Goal: Task Accomplishment & Management: Complete application form

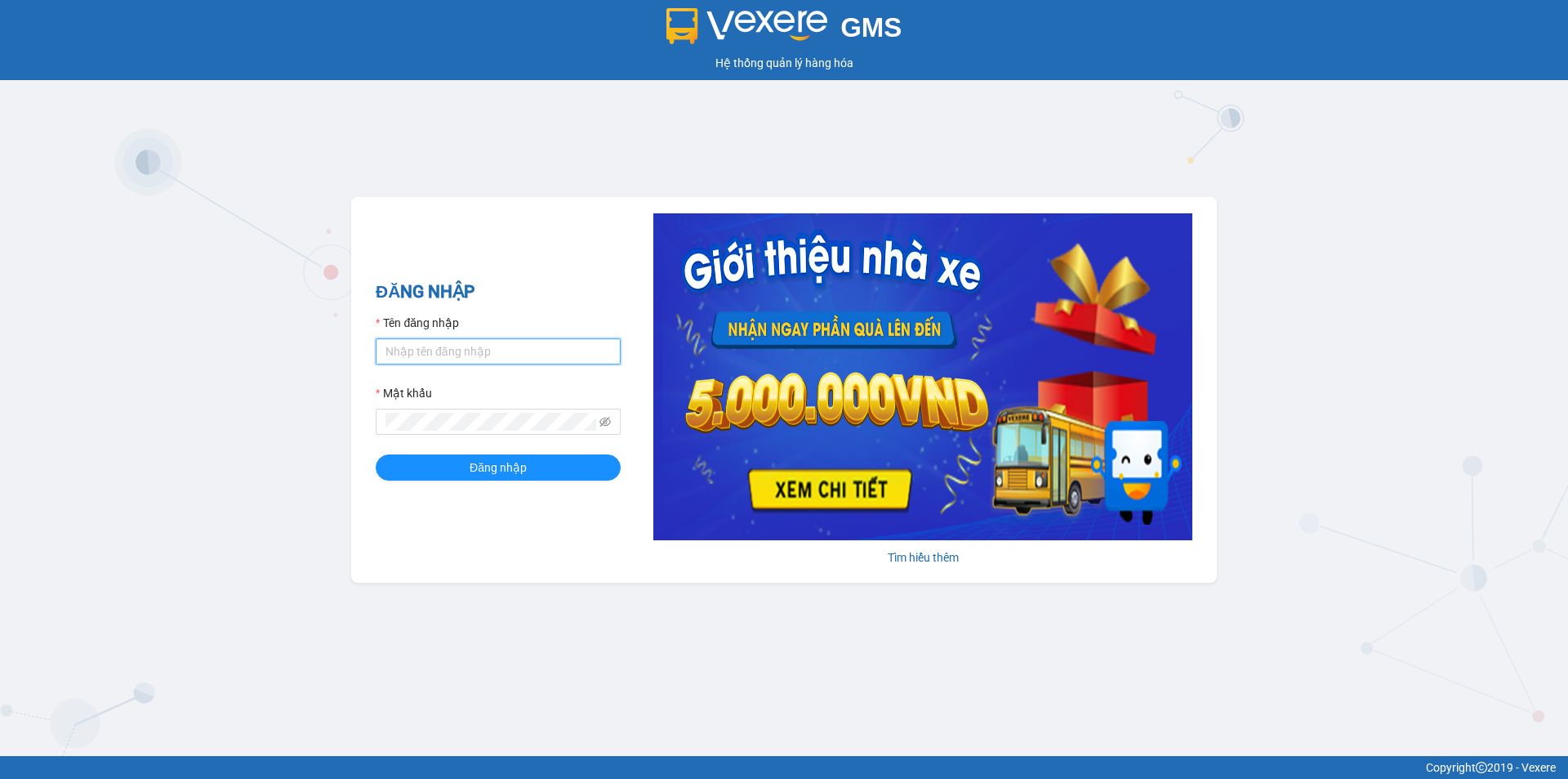
click at [504, 353] on input "Tên đăng nhập" at bounding box center [497, 351] width 245 height 26
type input "vinhthuyen.namhailimo"
click at [501, 437] on form "Tên đăng nhập vinhthuyen.[PERSON_NAME] khẩu Đăng nhập" at bounding box center [497, 397] width 245 height 167
click at [375, 454] on button "Đăng nhập" at bounding box center [497, 467] width 245 height 26
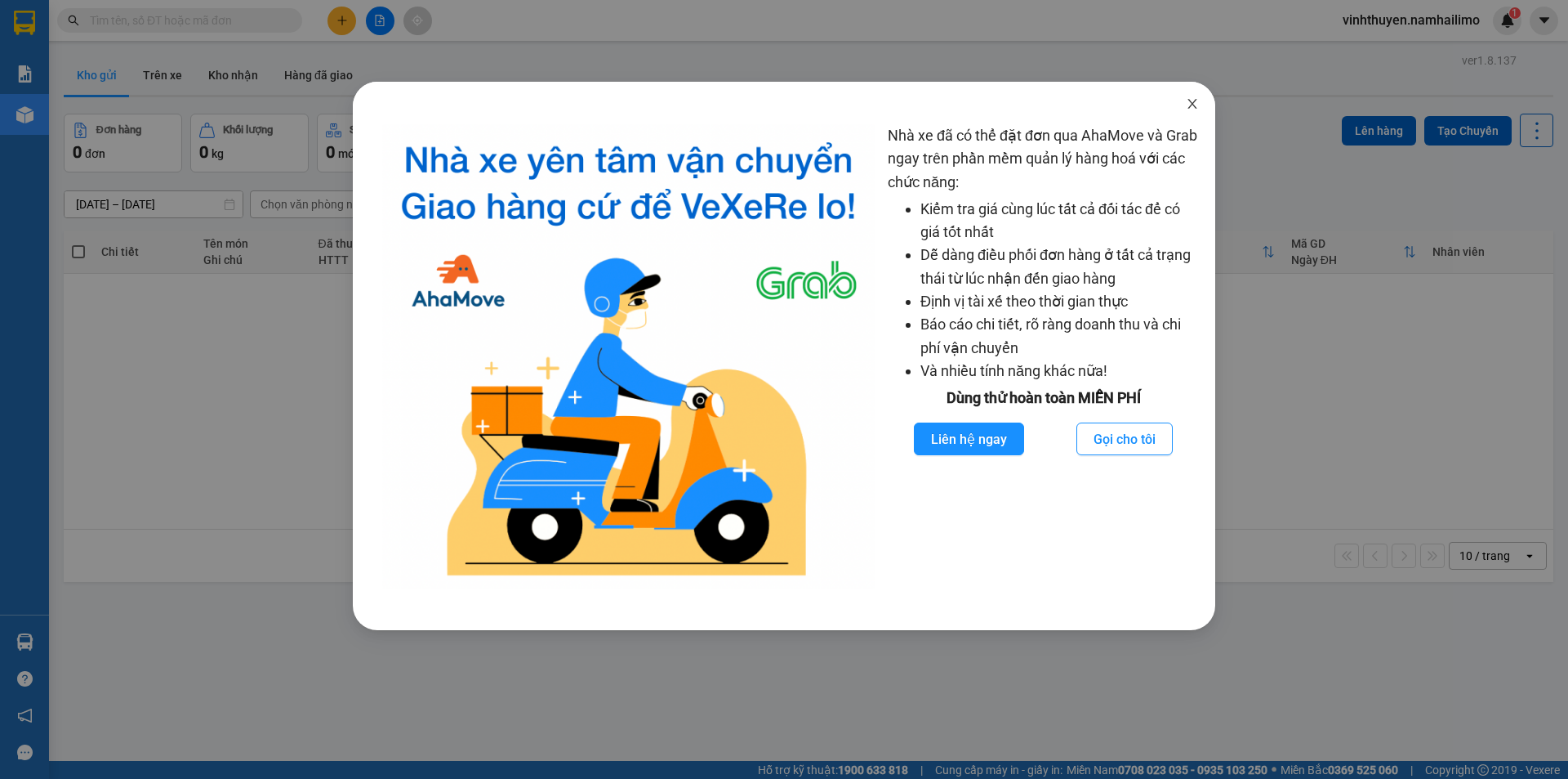
click at [1188, 108] on icon "close" at bounding box center [1192, 103] width 13 height 13
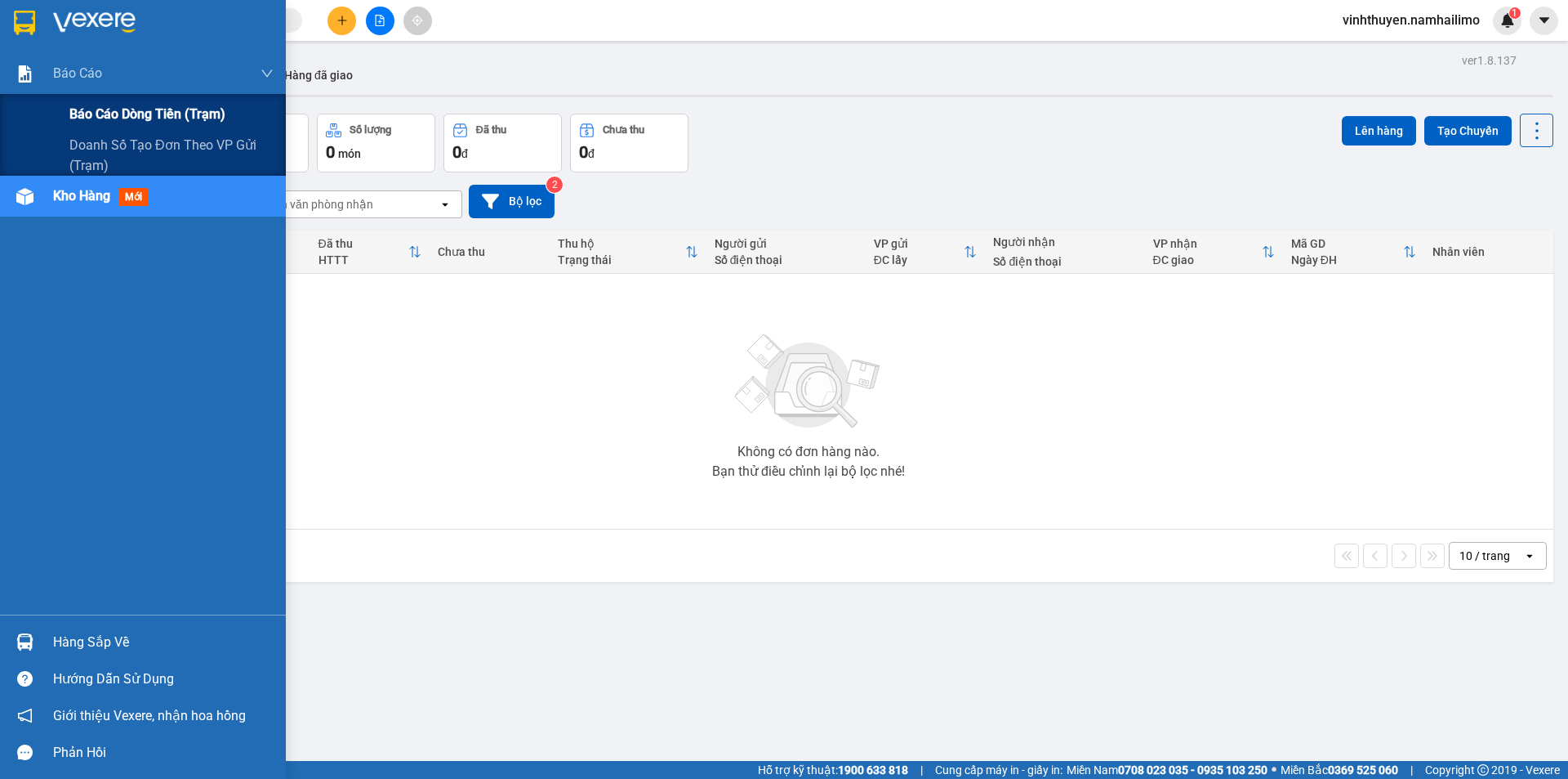
click at [77, 115] on span "Báo cáo dòng tiền (trạm)" at bounding box center [147, 114] width 156 height 20
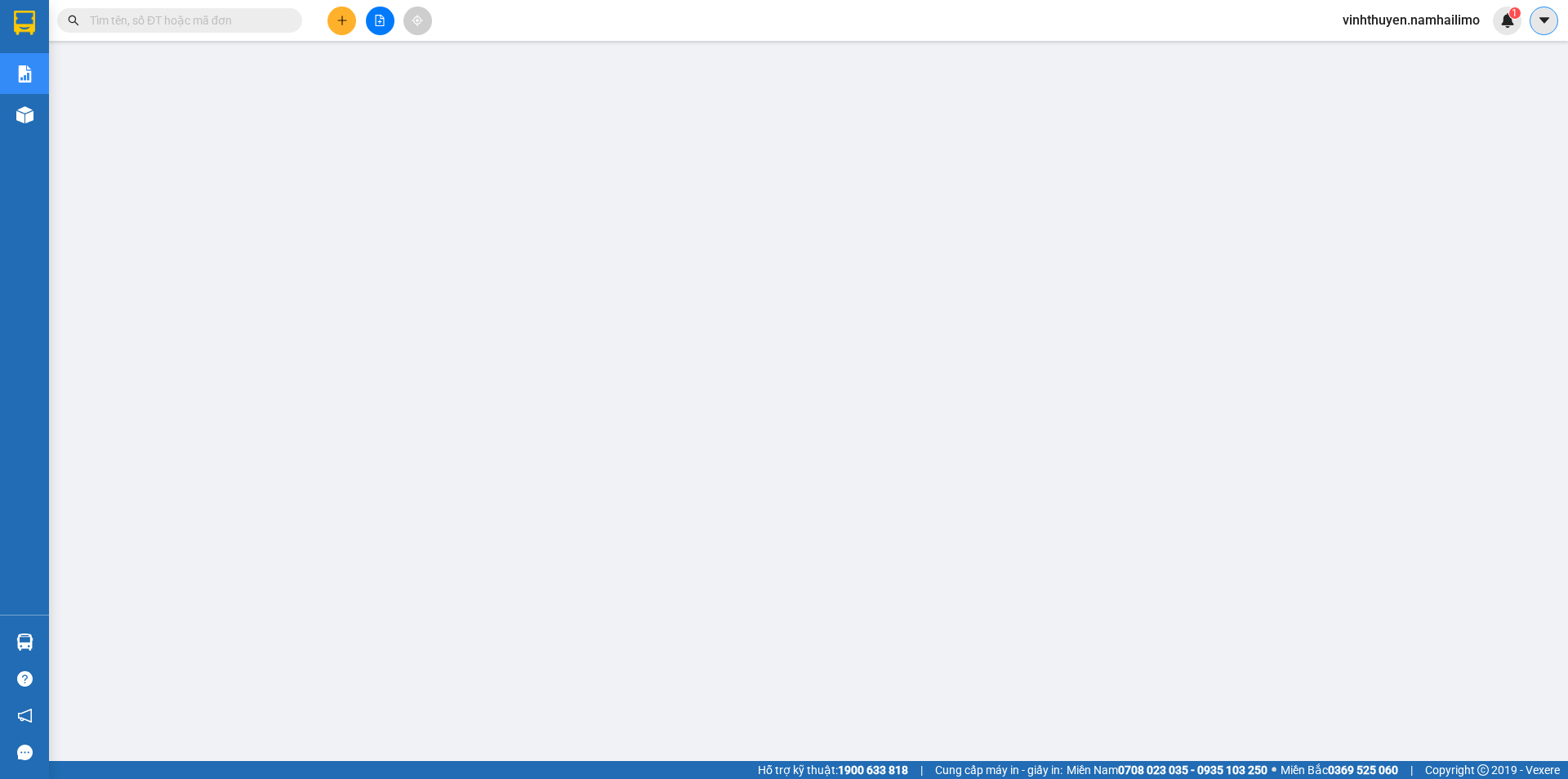
click at [1546, 18] on icon "caret-down" at bounding box center [1544, 20] width 10 height 6
click at [1431, 28] on span "vinhthuyen.namhailimo" at bounding box center [1411, 19] width 163 height 20
click at [1418, 47] on span "Đăng xuất" at bounding box center [1419, 50] width 130 height 18
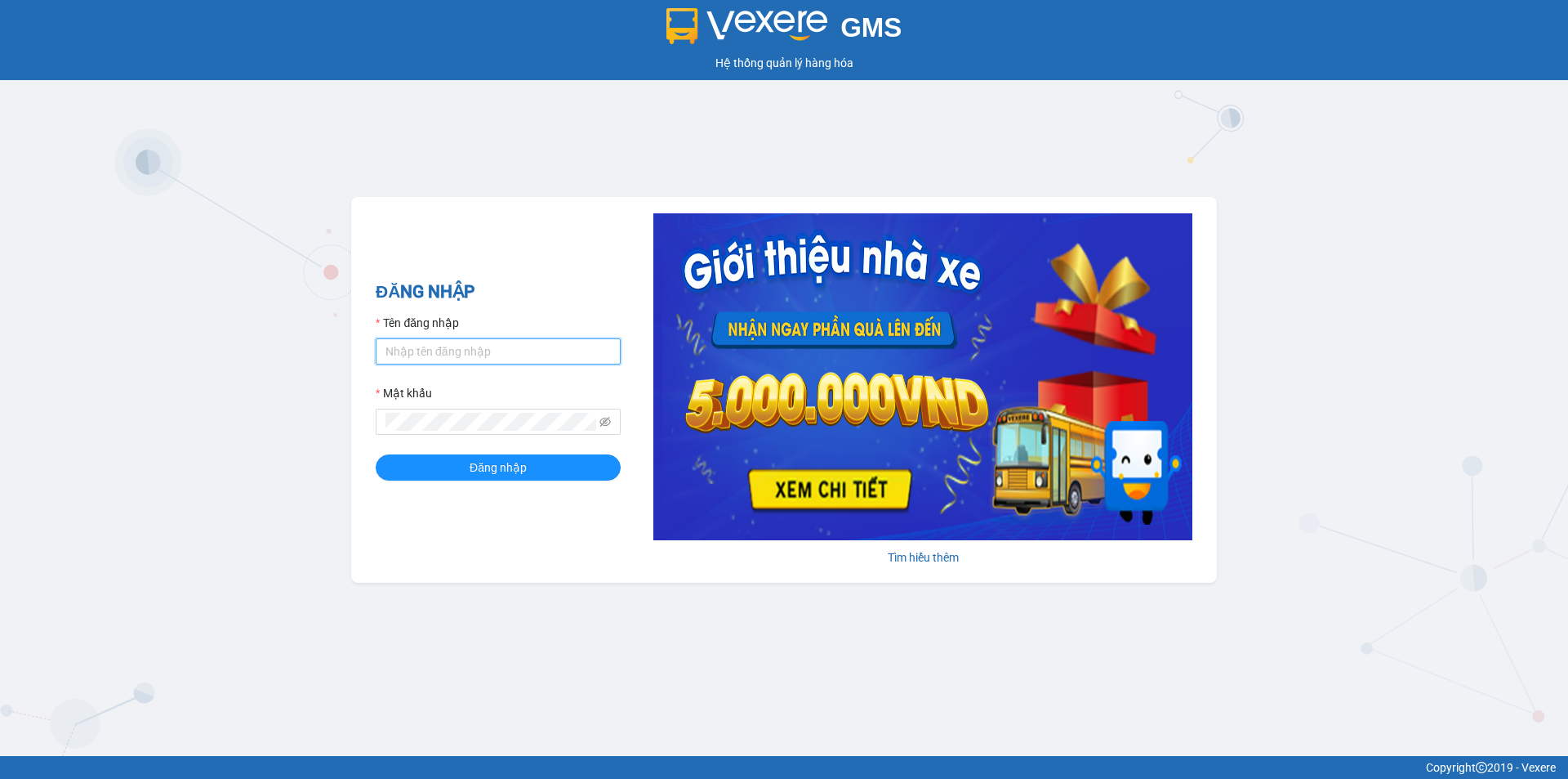
click at [486, 360] on input "Tên đăng nhập" at bounding box center [497, 351] width 245 height 26
type input "vinhthuyen.namhailimo"
click at [375, 454] on button "Đăng nhập" at bounding box center [497, 467] width 245 height 26
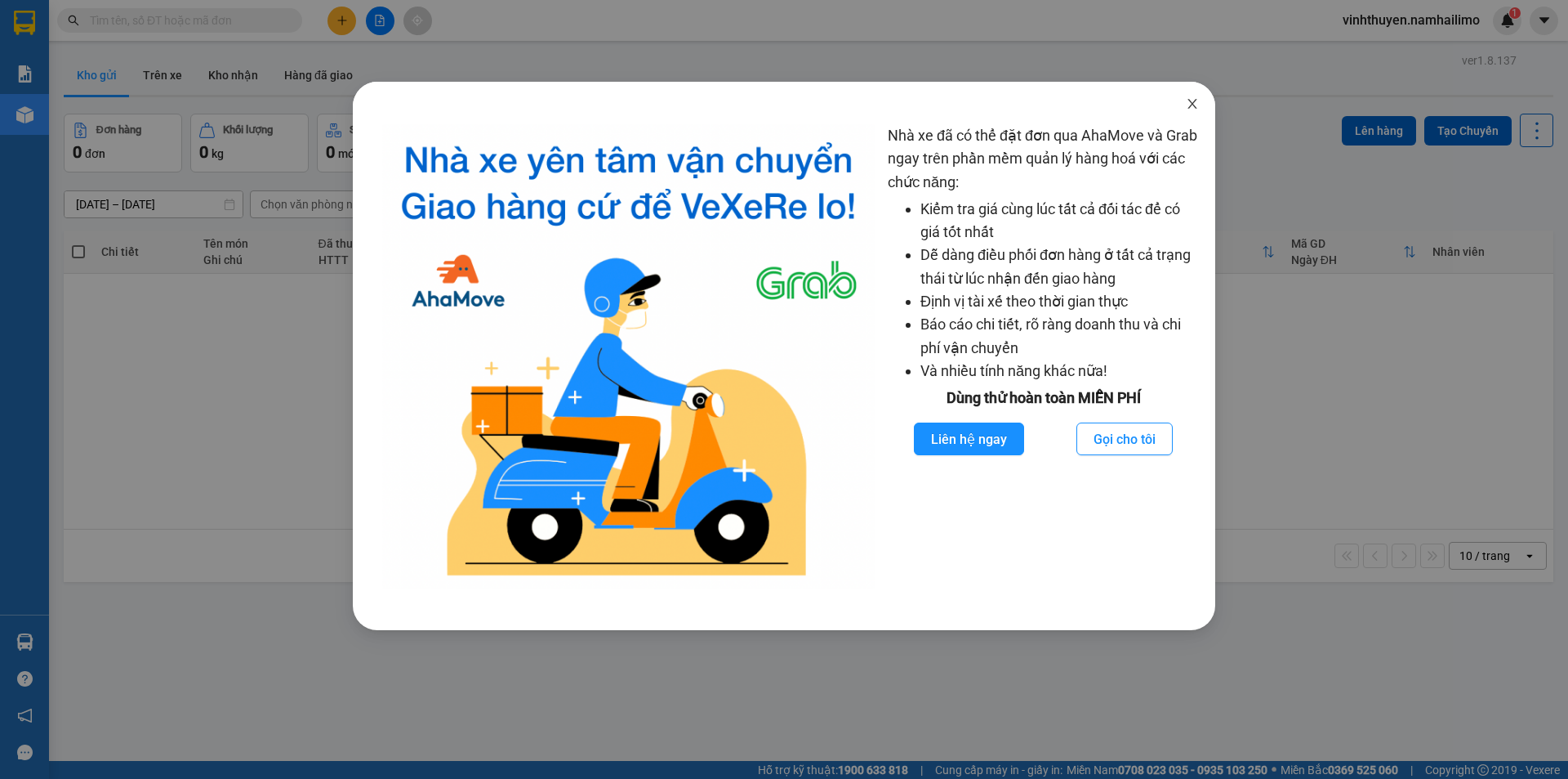
click at [1186, 97] on span "Close" at bounding box center [1192, 104] width 46 height 46
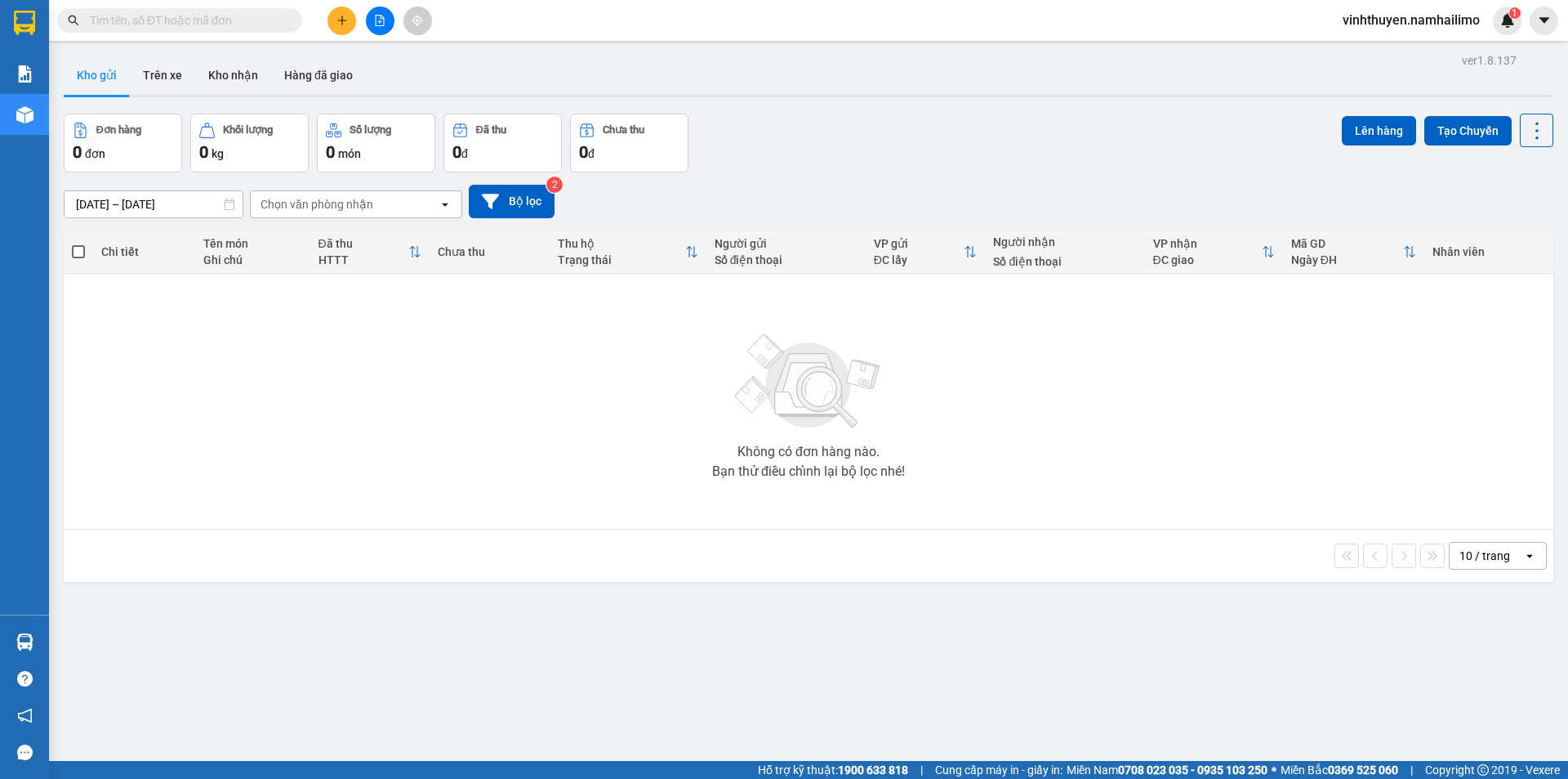
click at [209, 23] on input "text" at bounding box center [186, 20] width 193 height 18
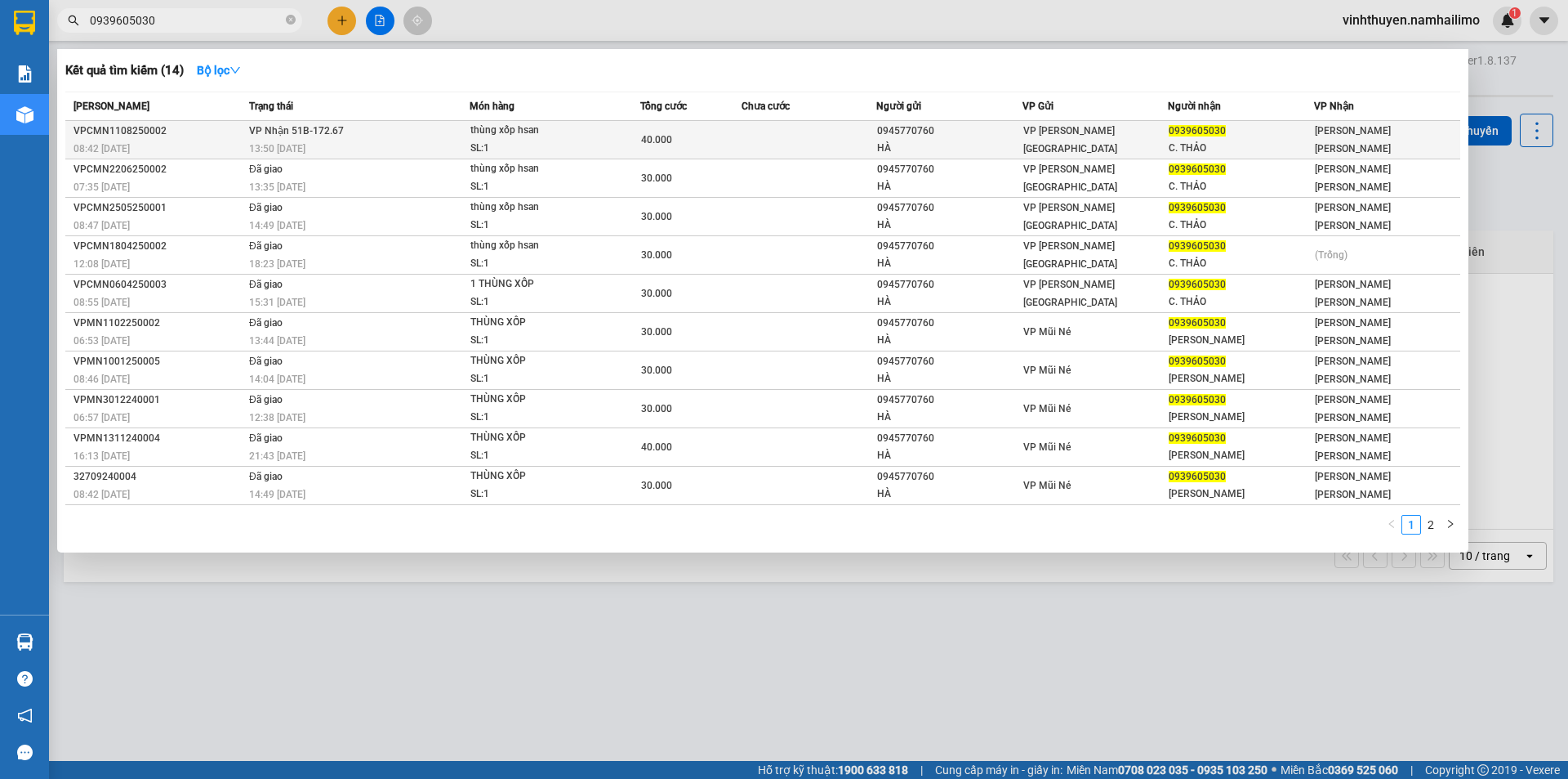
type input "0939605030"
click at [583, 146] on div "SL: 1" at bounding box center [531, 148] width 122 height 18
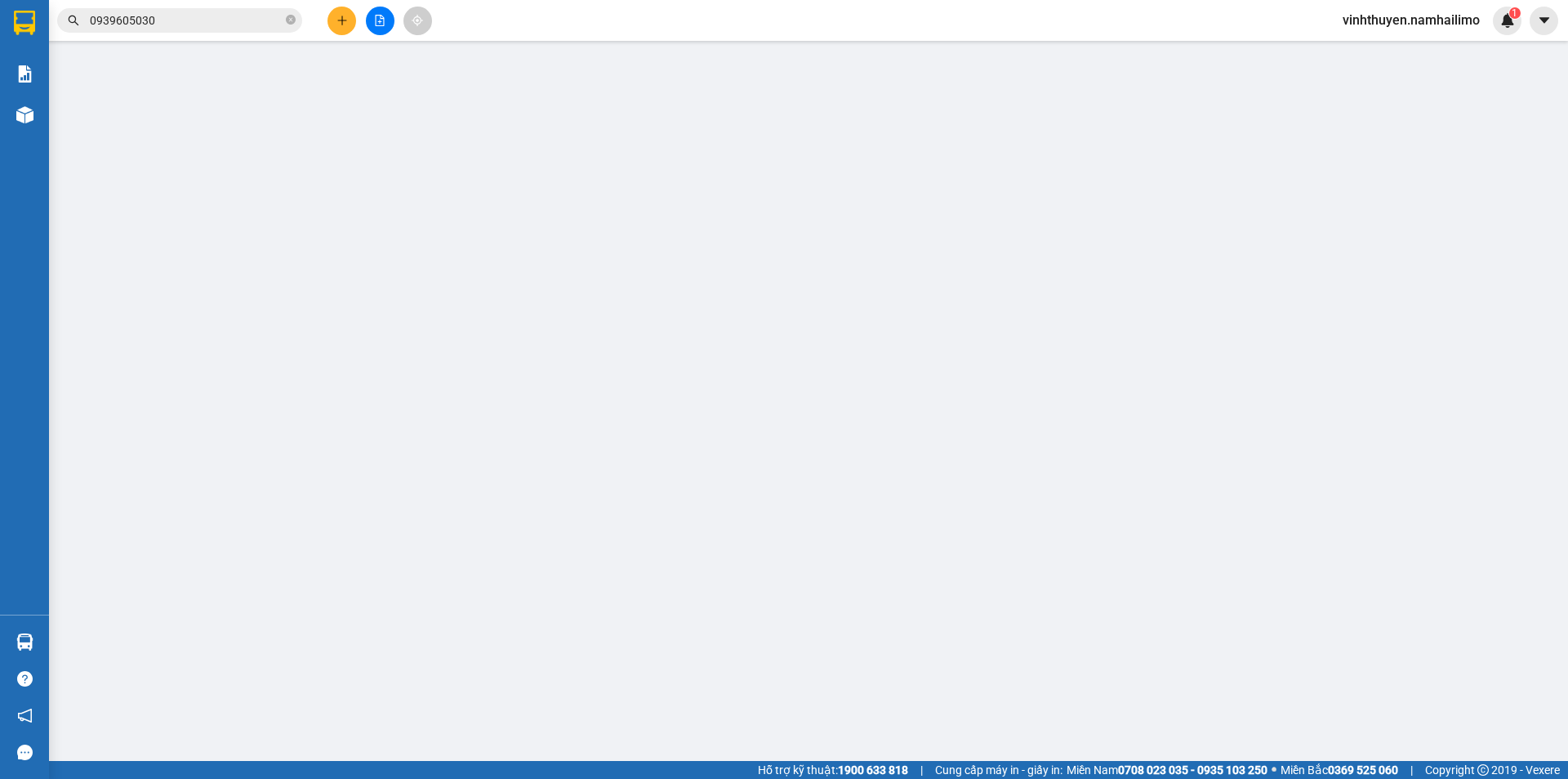
type input "0945770760"
type input "HÀ"
type input "0939605030"
type input "C. THẢO"
type input "40.000"
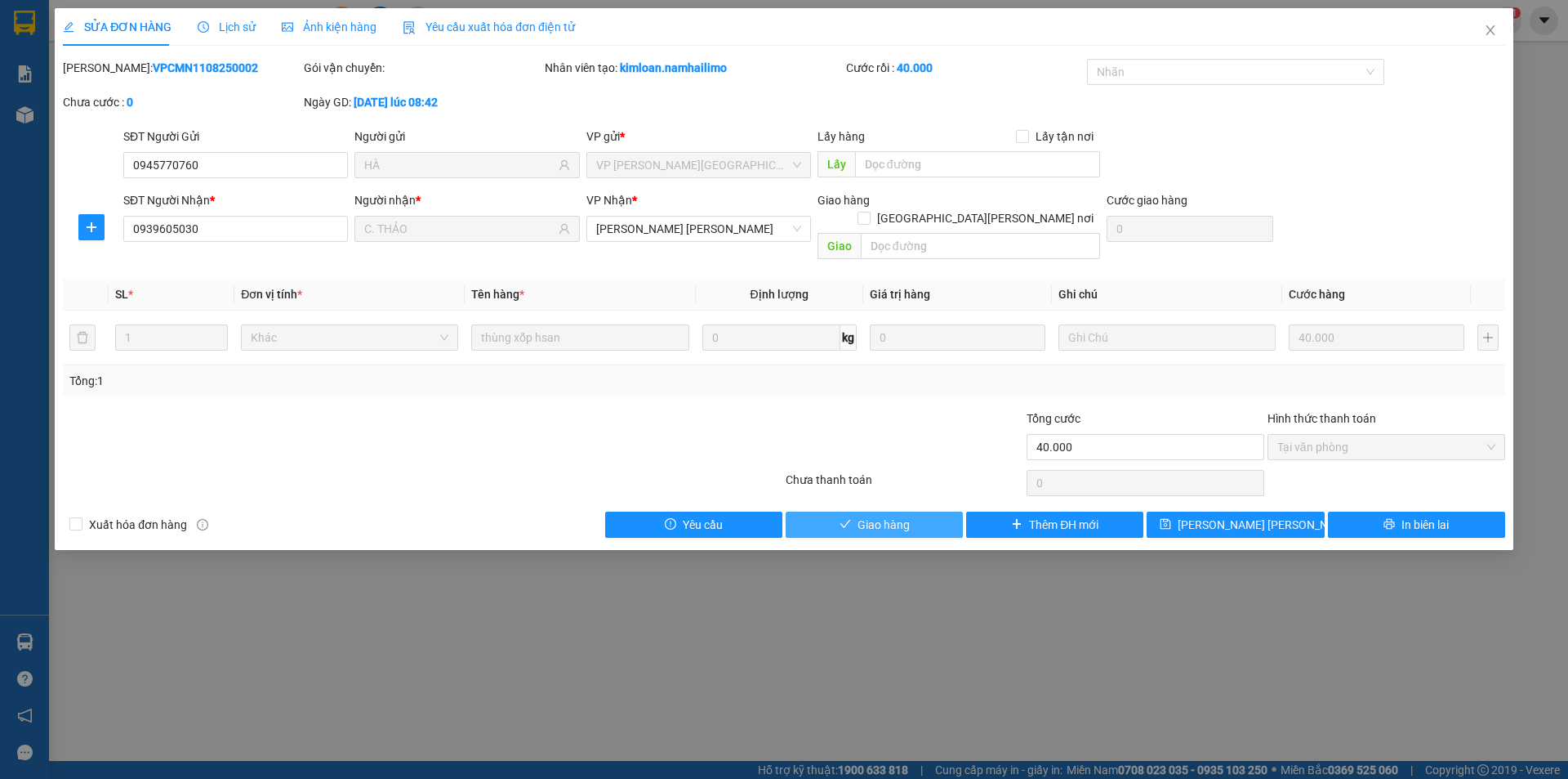
click at [801, 511] on button "Giao hàng" at bounding box center [874, 524] width 177 height 26
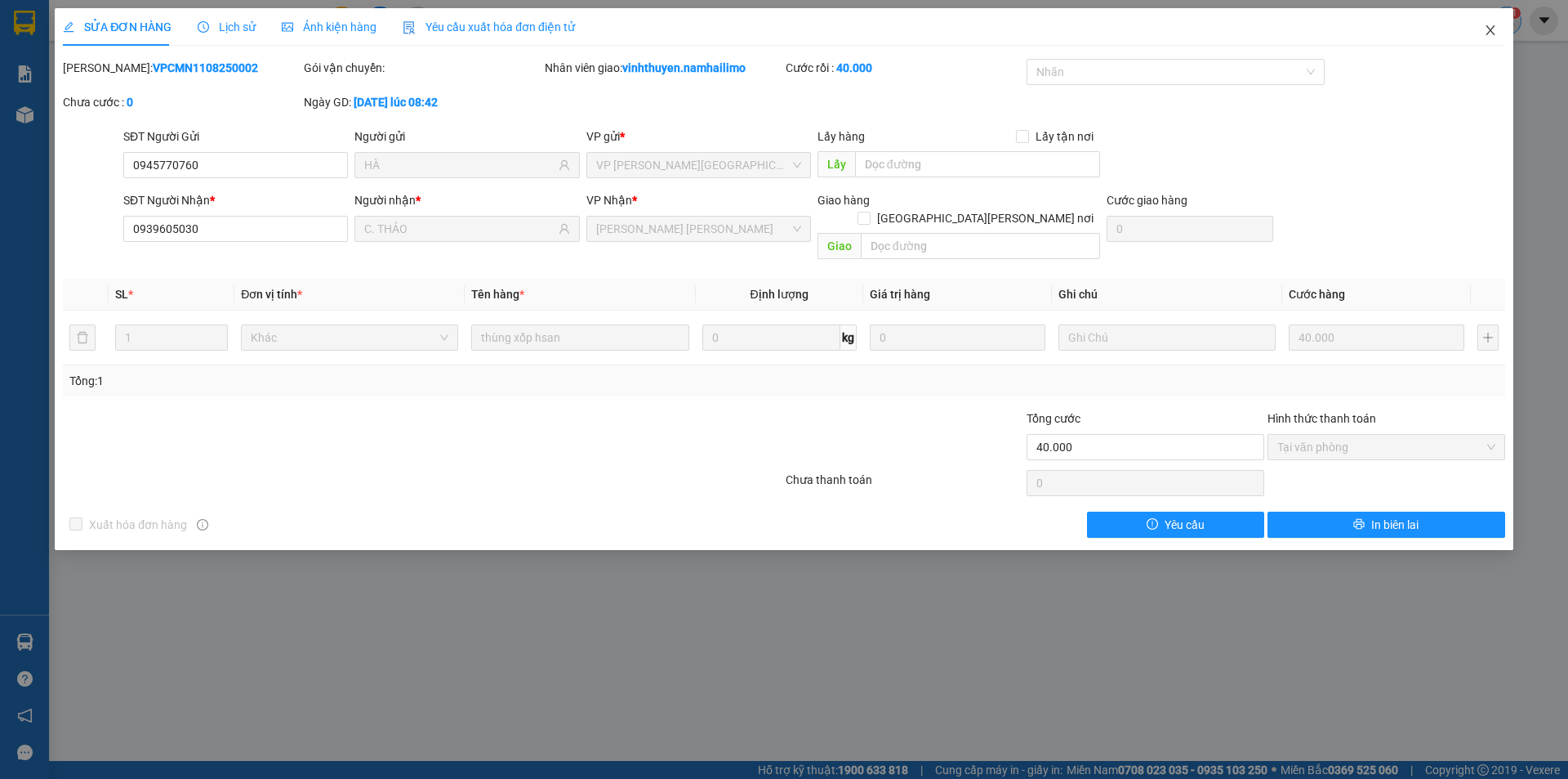
click at [1490, 18] on span "Close" at bounding box center [1490, 30] width 46 height 46
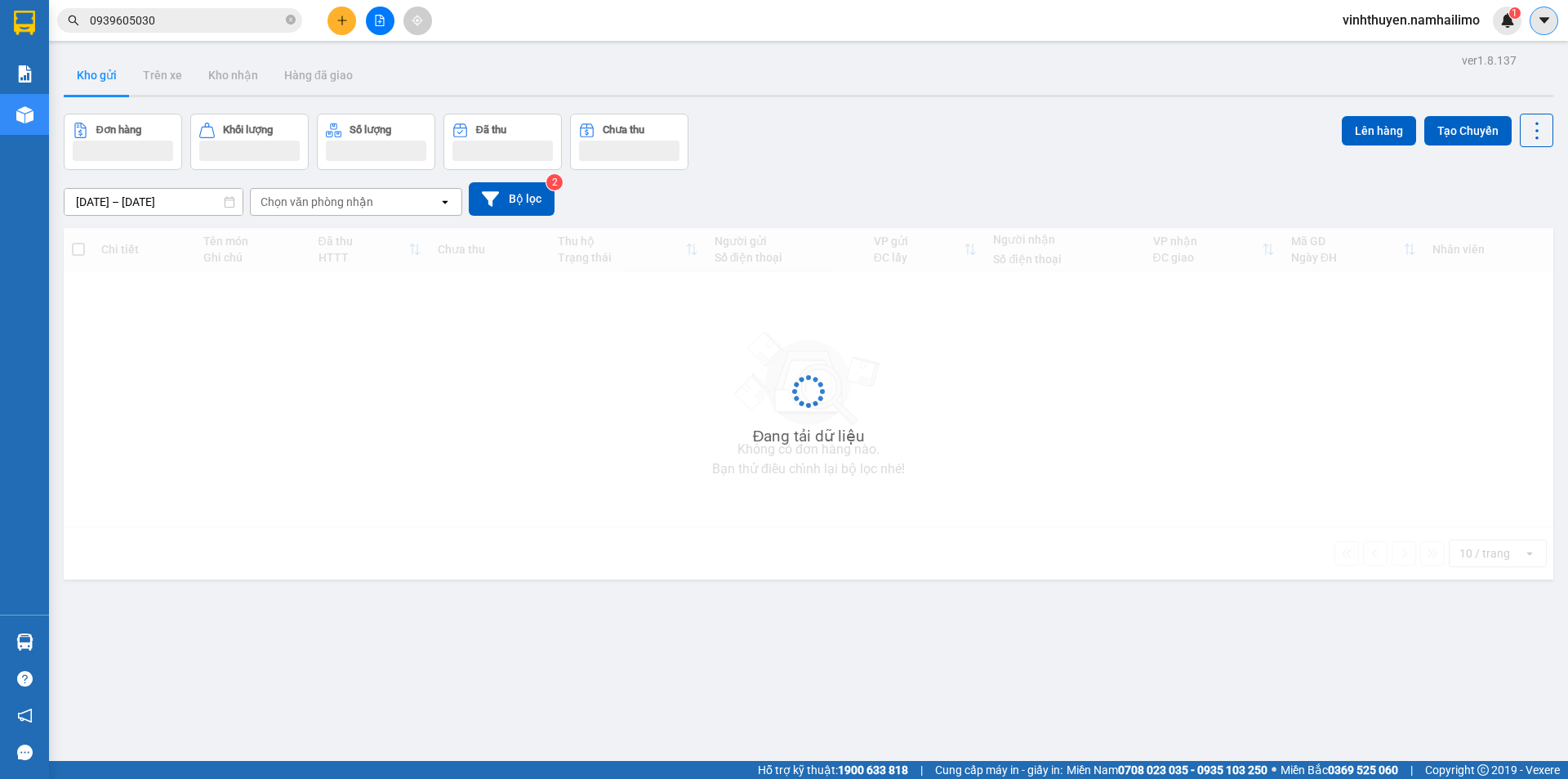
click at [1545, 18] on icon "caret-down" at bounding box center [1544, 20] width 10 height 6
click at [1440, 21] on span "vinhthuyen.namhailimo" at bounding box center [1411, 19] width 163 height 20
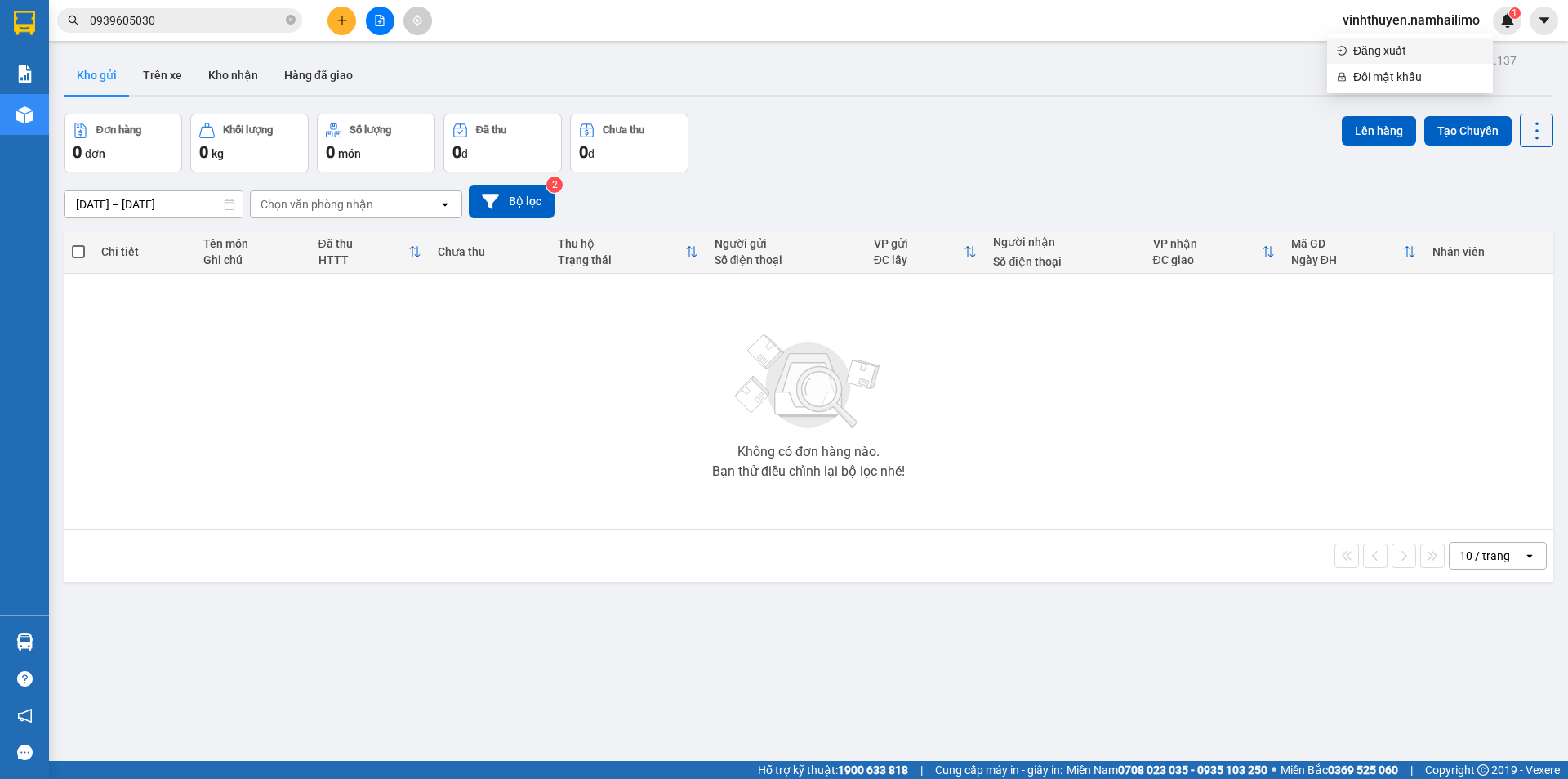
click at [1414, 39] on li "Đăng xuất" at bounding box center [1410, 50] width 166 height 26
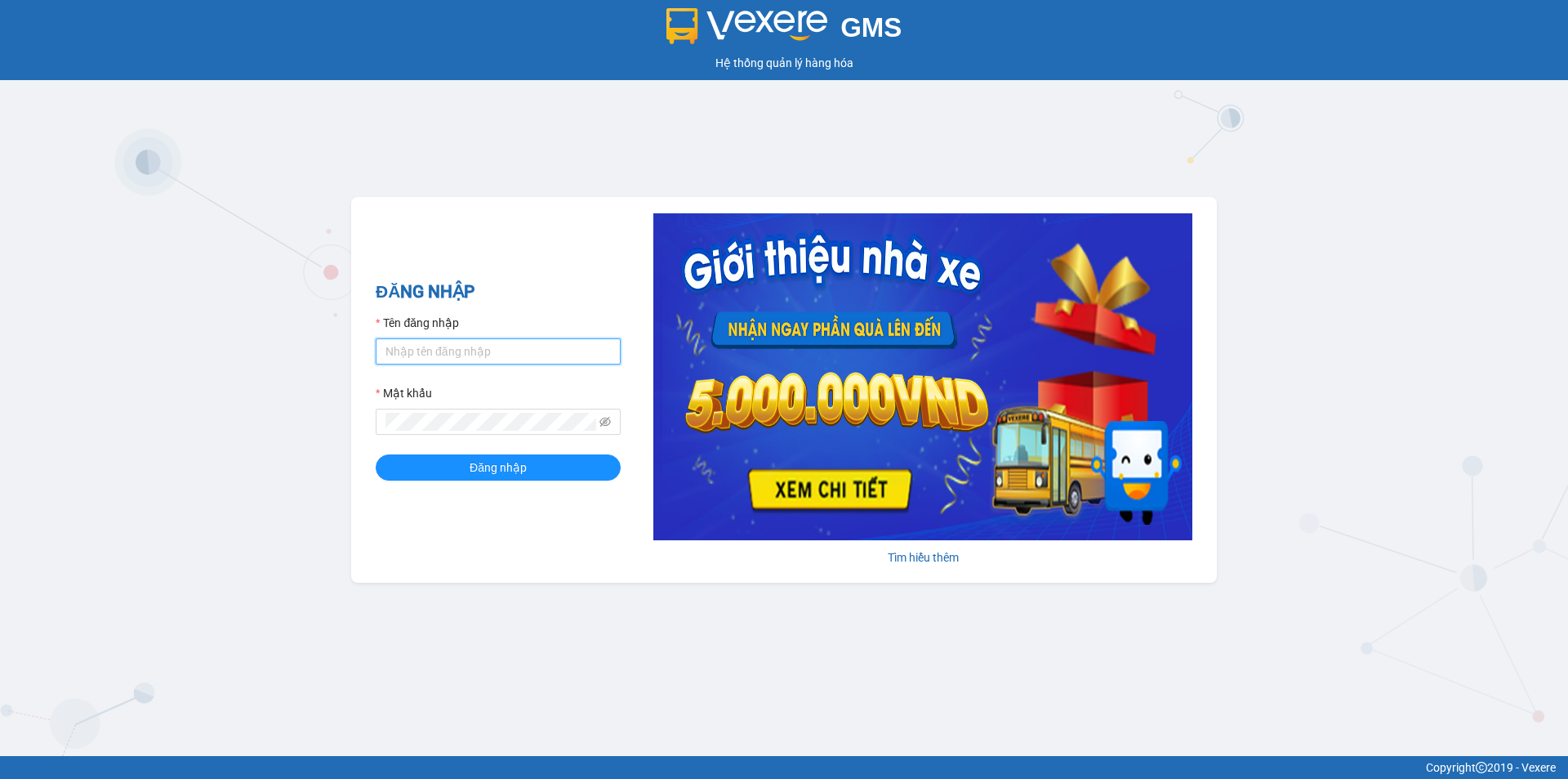
click at [452, 353] on input "Tên đăng nhập" at bounding box center [497, 351] width 245 height 26
click at [457, 349] on input "Tên đăng nhập" at bounding box center [497, 351] width 245 height 26
type input "thuyquyen.namhailimo"
drag, startPoint x: 524, startPoint y: 343, endPoint x: 74, endPoint y: 425, distance: 457.4
click at [74, 425] on div "GMS Hệ thống quản lý hàng hóa ĐĂNG NHẬP Tên đăng nhập thuyquyen.namhailimo Mật …" at bounding box center [784, 377] width 1568 height 756
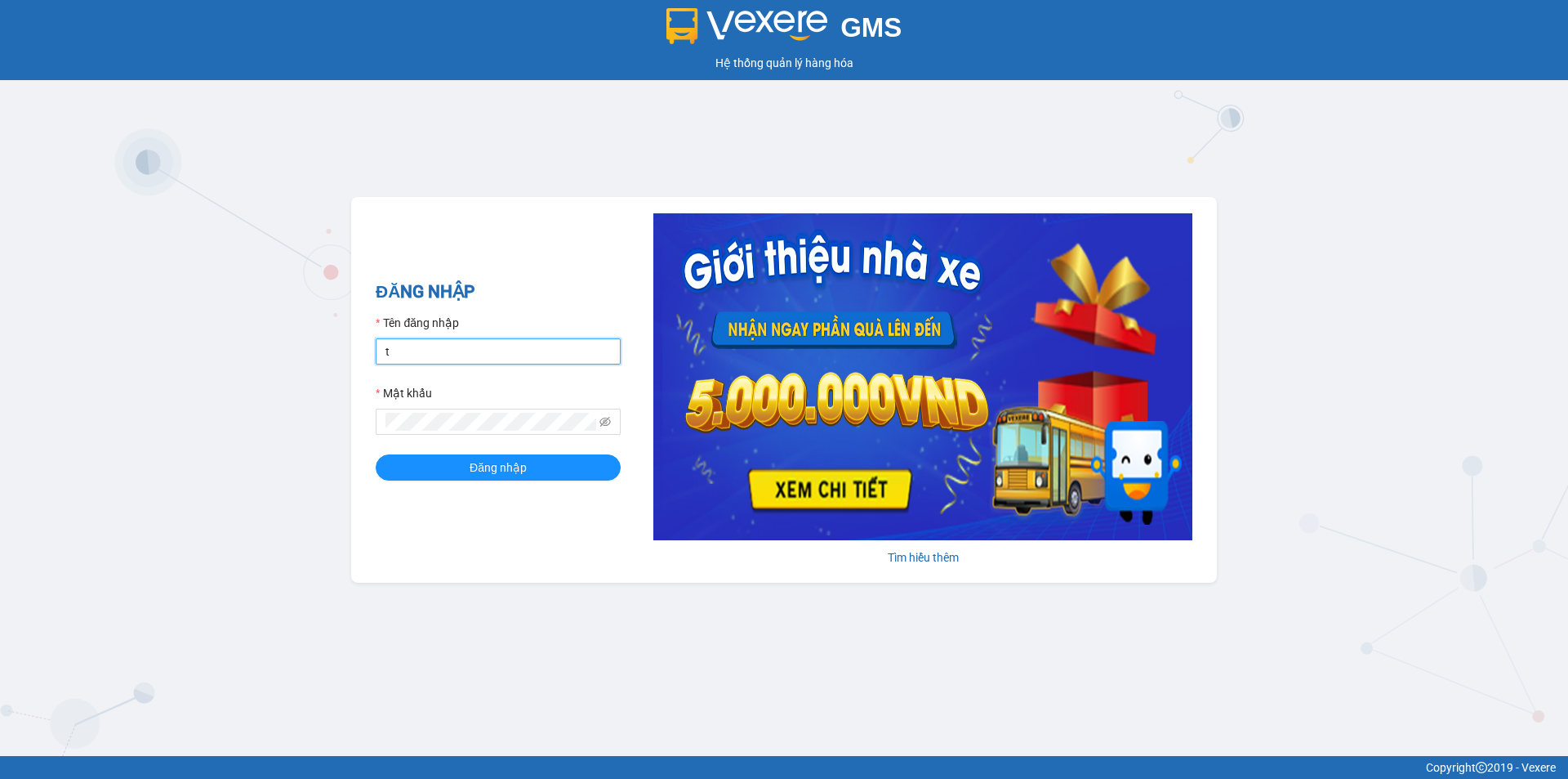
type input "thien.namhailimo"
click at [375, 454] on button "Đăng nhập" at bounding box center [497, 467] width 245 height 26
